Goal: Check status: Check status

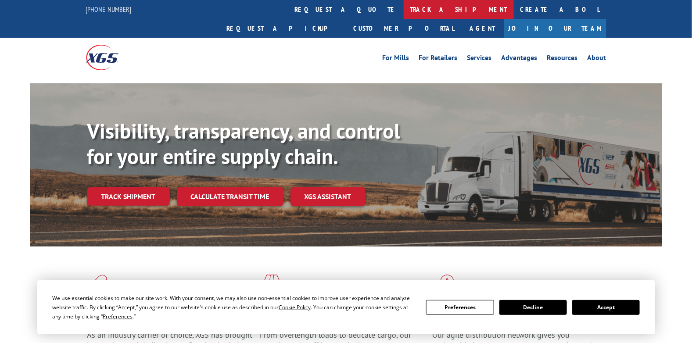
click at [404, 11] on link "track a shipment" at bounding box center [459, 9] width 110 height 19
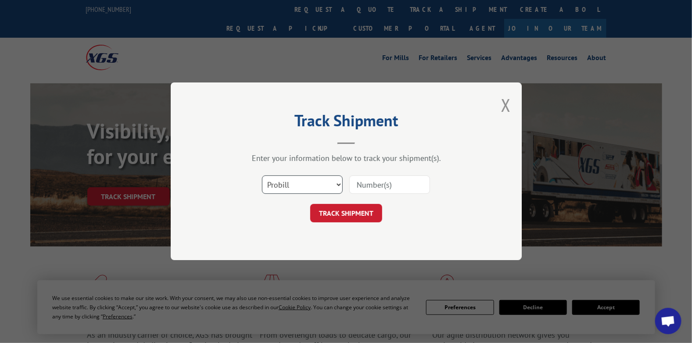
click at [304, 183] on select "Select category... Probill BOL PO" at bounding box center [302, 185] width 81 height 18
select select "bol"
click at [262, 176] on select "Select category... Probill BOL PO" at bounding box center [302, 185] width 81 height 18
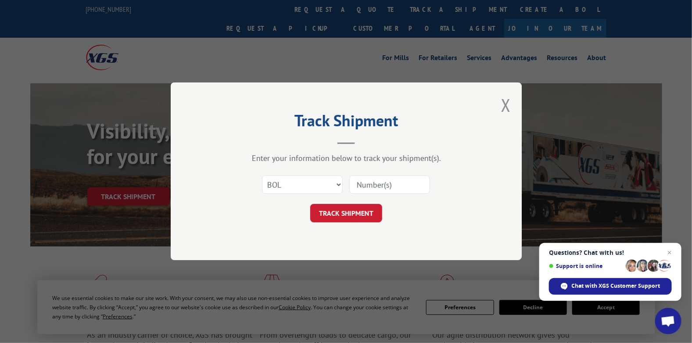
click at [369, 186] on input at bounding box center [389, 185] width 81 height 18
paste input "5499640"
type input "5499640"
click at [348, 209] on button "TRACK SHIPMENT" at bounding box center [346, 213] width 72 height 18
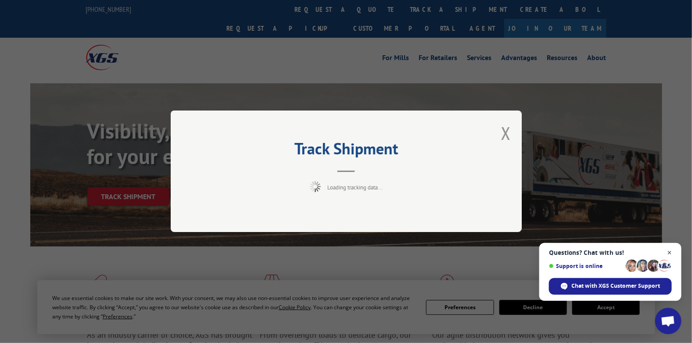
click at [671, 252] on span "Close chat" at bounding box center [669, 252] width 11 height 11
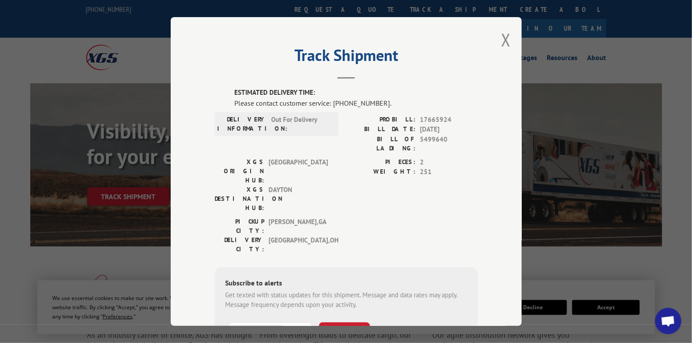
click at [435, 77] on header "Track Shipment" at bounding box center [346, 64] width 263 height 30
click at [480, 121] on div "Track Shipment ESTIMATED DELIVERY TIME: Please contact customer service: [PHONE…" at bounding box center [346, 171] width 351 height 309
click at [474, 167] on span "251" at bounding box center [449, 172] width 58 height 10
click at [318, 185] on span "DAYTON" at bounding box center [298, 199] width 59 height 28
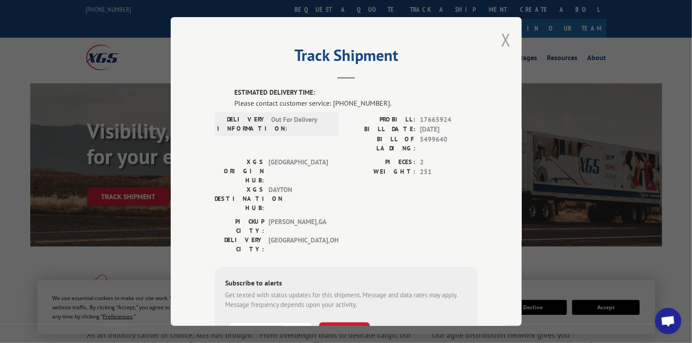
click at [501, 43] on button "Close modal" at bounding box center [506, 39] width 10 height 23
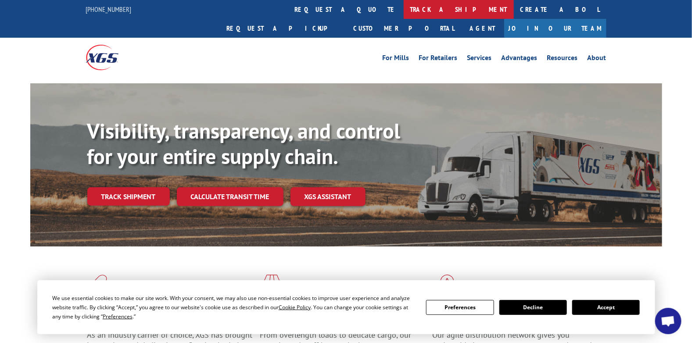
click at [404, 4] on link "track a shipment" at bounding box center [459, 9] width 110 height 19
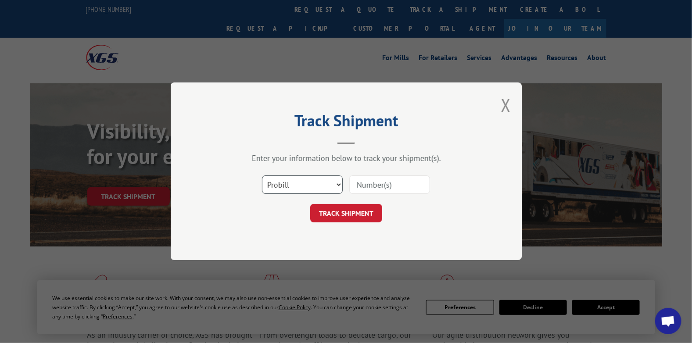
click at [312, 183] on select "Select category... Probill BOL PO" at bounding box center [302, 185] width 81 height 18
select select "bol"
click at [262, 176] on select "Select category... Probill BOL PO" at bounding box center [302, 185] width 81 height 18
click at [376, 182] on input at bounding box center [389, 185] width 81 height 18
paste input "7047760"
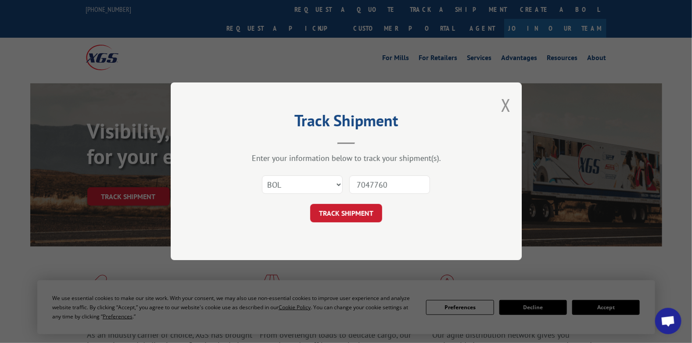
type input "7047760"
click at [310, 204] on button "TRACK SHIPMENT" at bounding box center [346, 213] width 72 height 18
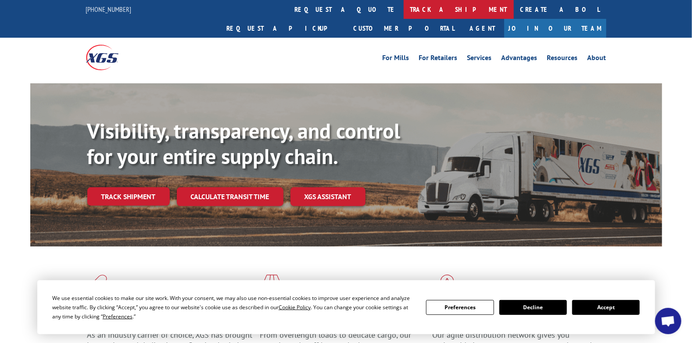
click at [404, 11] on link "track a shipment" at bounding box center [459, 9] width 110 height 19
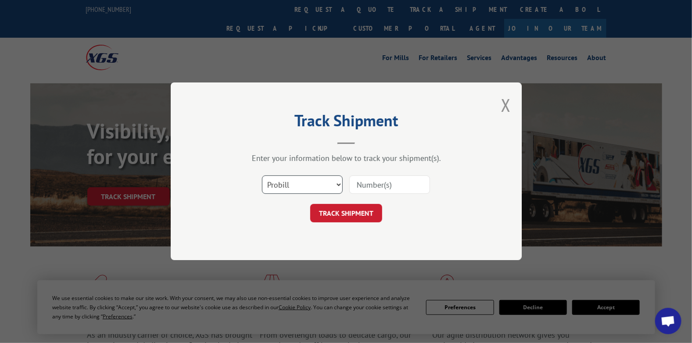
click at [310, 190] on select "Select category... Probill BOL PO" at bounding box center [302, 185] width 81 height 18
select select "bol"
click at [262, 176] on select "Select category... Probill BOL PO" at bounding box center [302, 185] width 81 height 18
click at [401, 180] on input at bounding box center [389, 185] width 81 height 18
paste input "5499634"
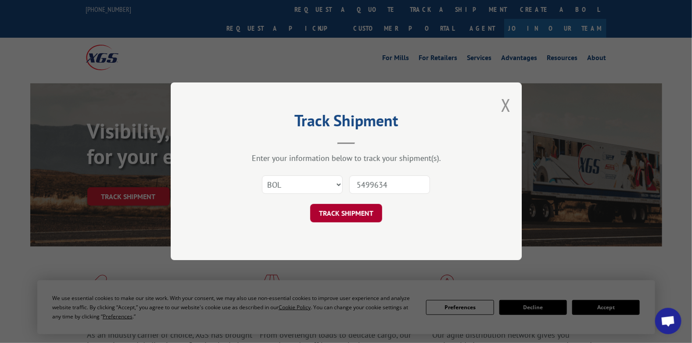
type input "5499634"
click at [340, 206] on button "TRACK SHIPMENT" at bounding box center [346, 213] width 72 height 18
